Goal: Task Accomplishment & Management: Manage account settings

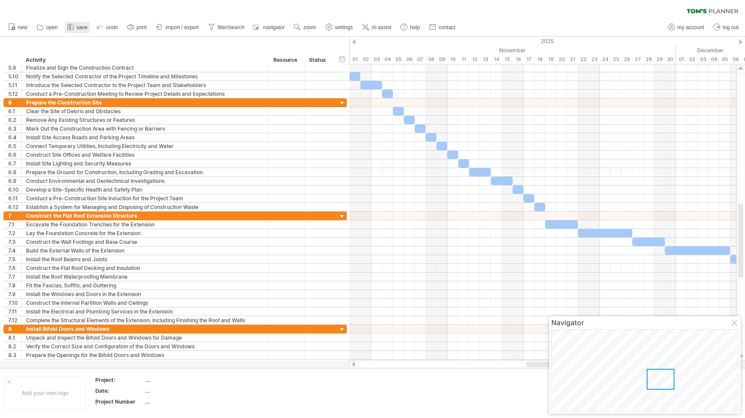
click at [81, 27] on span "save" at bounding box center [82, 27] width 11 height 6
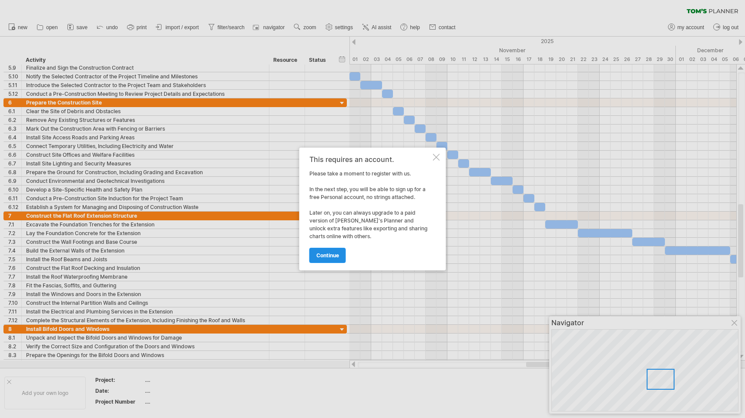
click at [330, 254] on span "continue" at bounding box center [328, 255] width 23 height 7
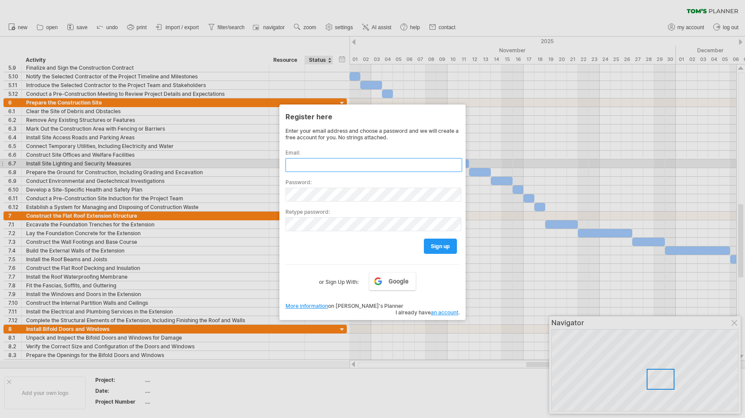
click at [342, 162] on input "text" at bounding box center [374, 165] width 177 height 14
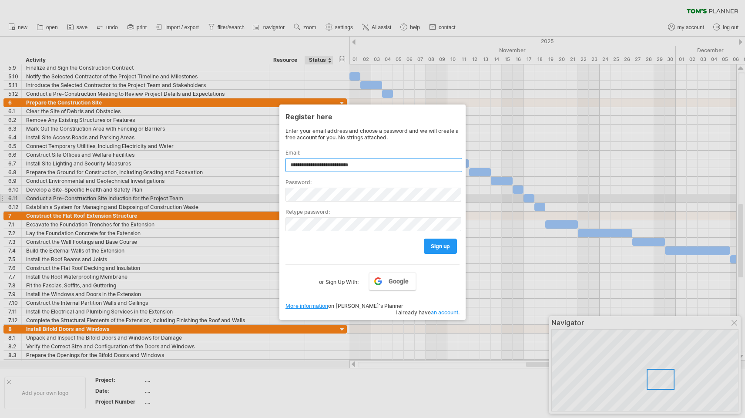
type input "**********"
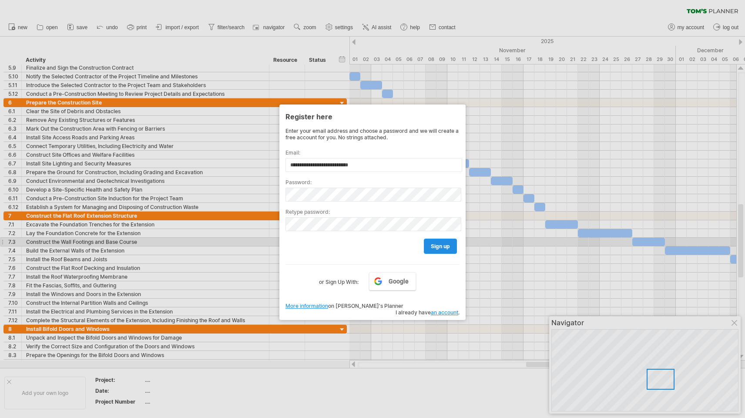
click at [440, 243] on span "sign up" at bounding box center [440, 246] width 19 height 7
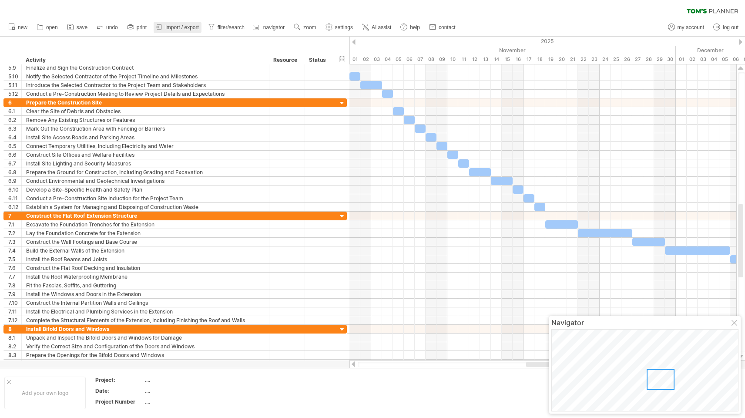
click at [182, 30] on span "import / export" at bounding box center [182, 27] width 34 height 6
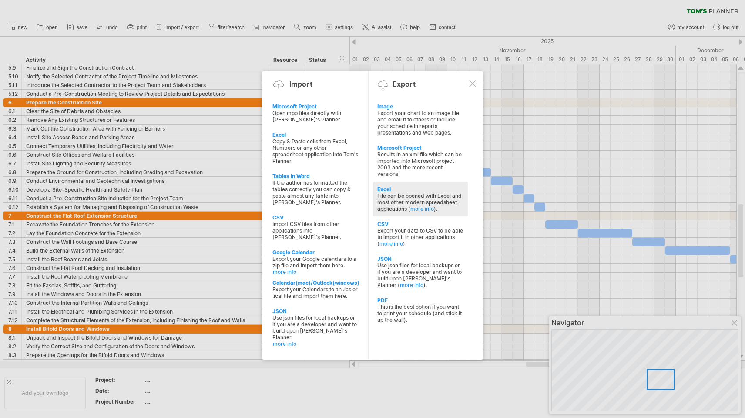
click at [408, 198] on div "File can be opened with Excel and most other modern spreadsheet applications ( …" at bounding box center [420, 202] width 86 height 20
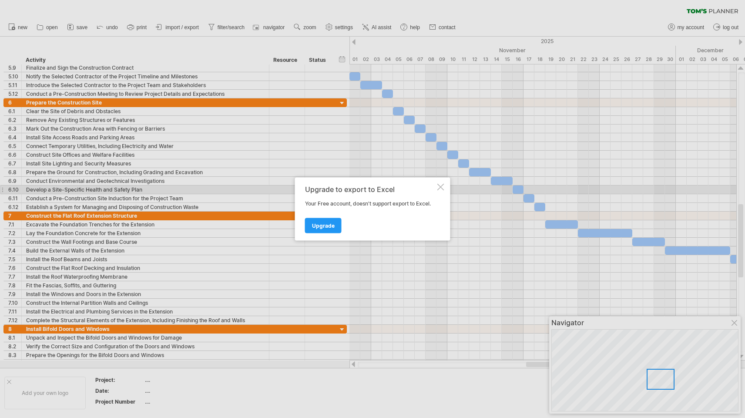
click at [441, 188] on div at bounding box center [441, 187] width 7 height 7
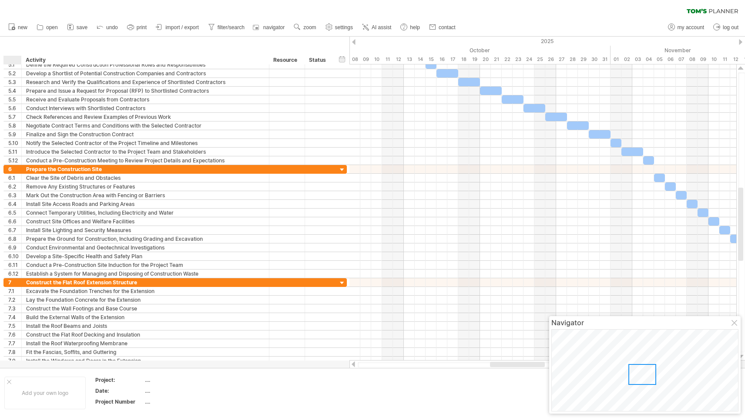
click at [11, 57] on div at bounding box center [14, 60] width 13 height 9
click at [11, 60] on input "text" at bounding box center [14, 60] width 13 height 9
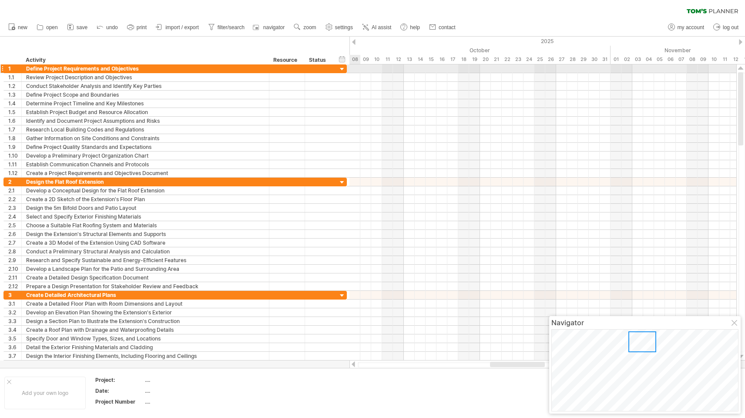
click at [341, 66] on div at bounding box center [342, 69] width 8 height 8
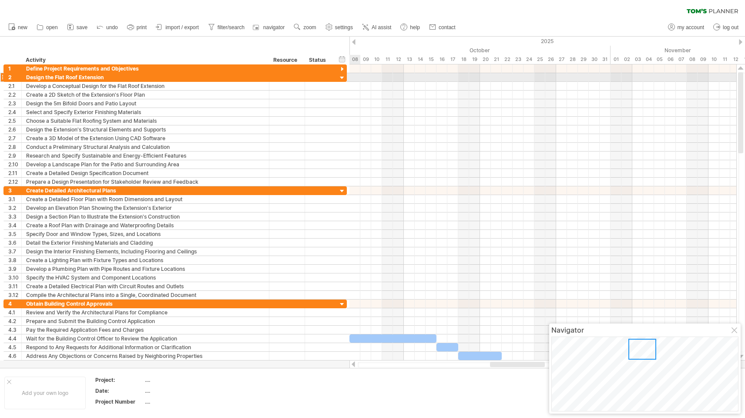
click at [342, 77] on div at bounding box center [342, 78] width 8 height 8
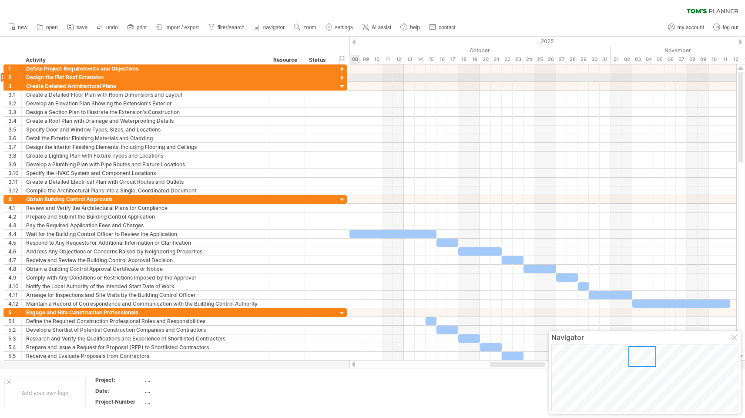
click at [342, 77] on div at bounding box center [342, 78] width 8 height 8
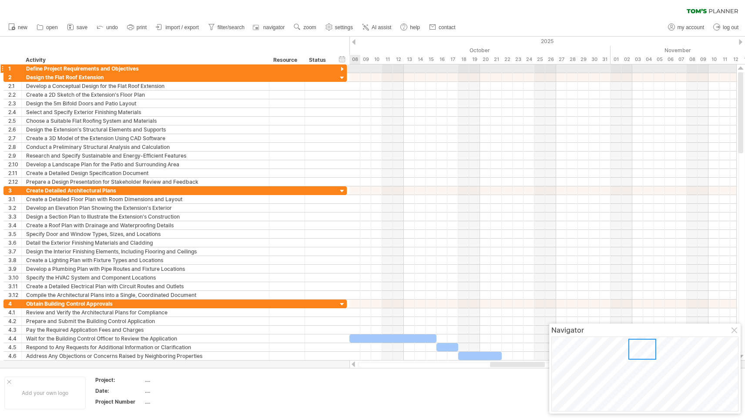
click at [343, 67] on div at bounding box center [342, 69] width 8 height 8
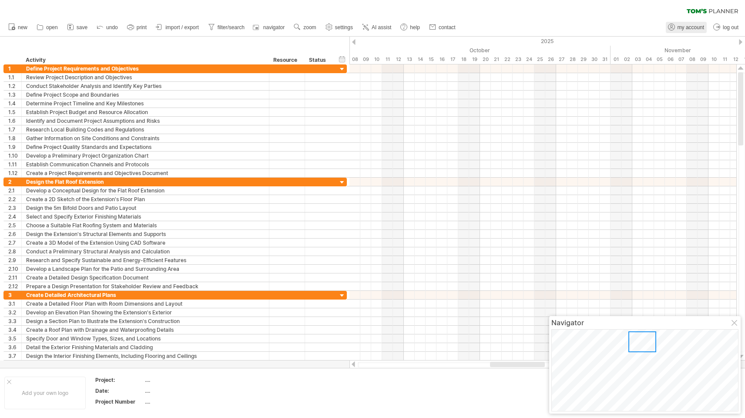
click at [690, 27] on span "my account" at bounding box center [691, 27] width 27 height 6
type input "**********"
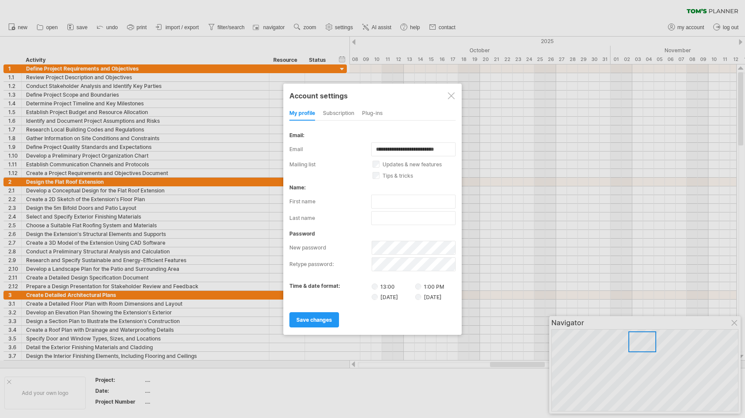
click at [342, 112] on div "subscription" at bounding box center [338, 114] width 31 height 14
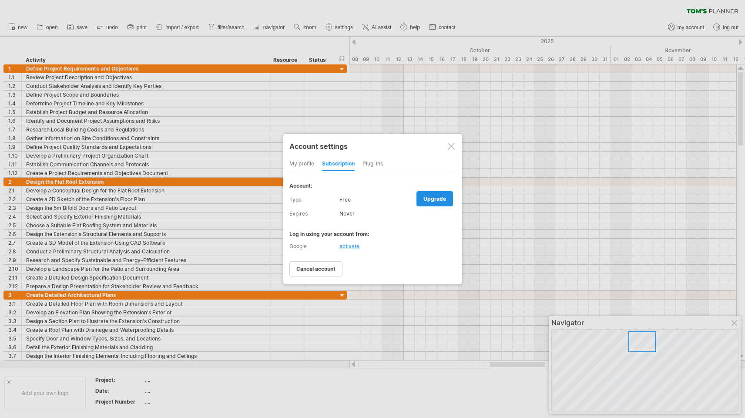
click at [437, 199] on span "upgrade" at bounding box center [435, 198] width 23 height 7
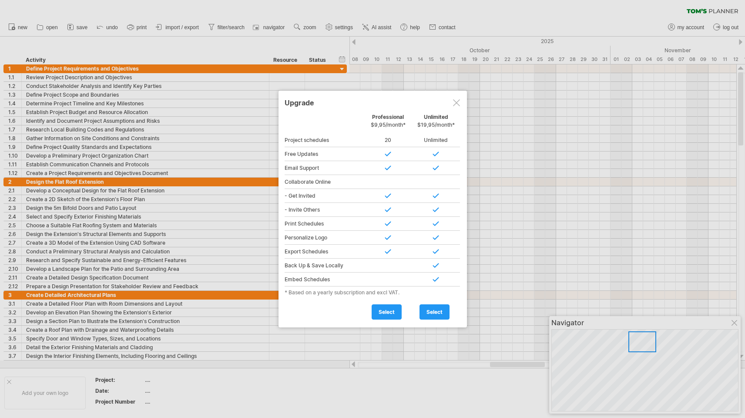
click at [455, 101] on div at bounding box center [456, 102] width 7 height 7
